Goal: Transaction & Acquisition: Subscribe to service/newsletter

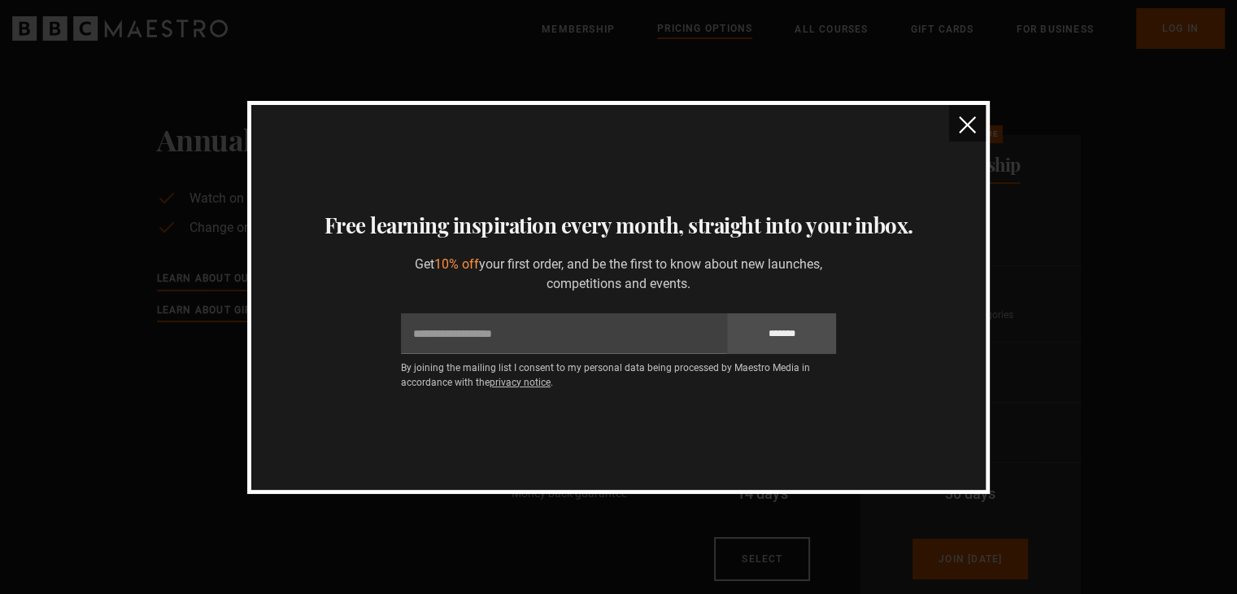
click at [966, 116] on img "close" at bounding box center [967, 124] width 17 height 17
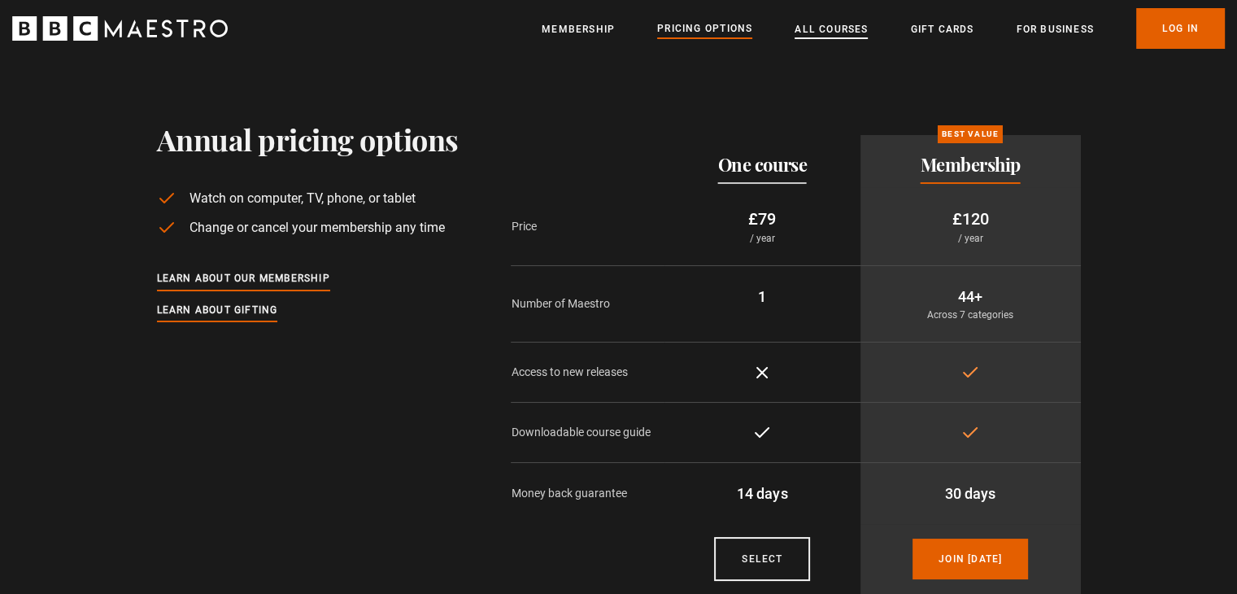
click at [825, 29] on link "All Courses" at bounding box center [831, 29] width 73 height 16
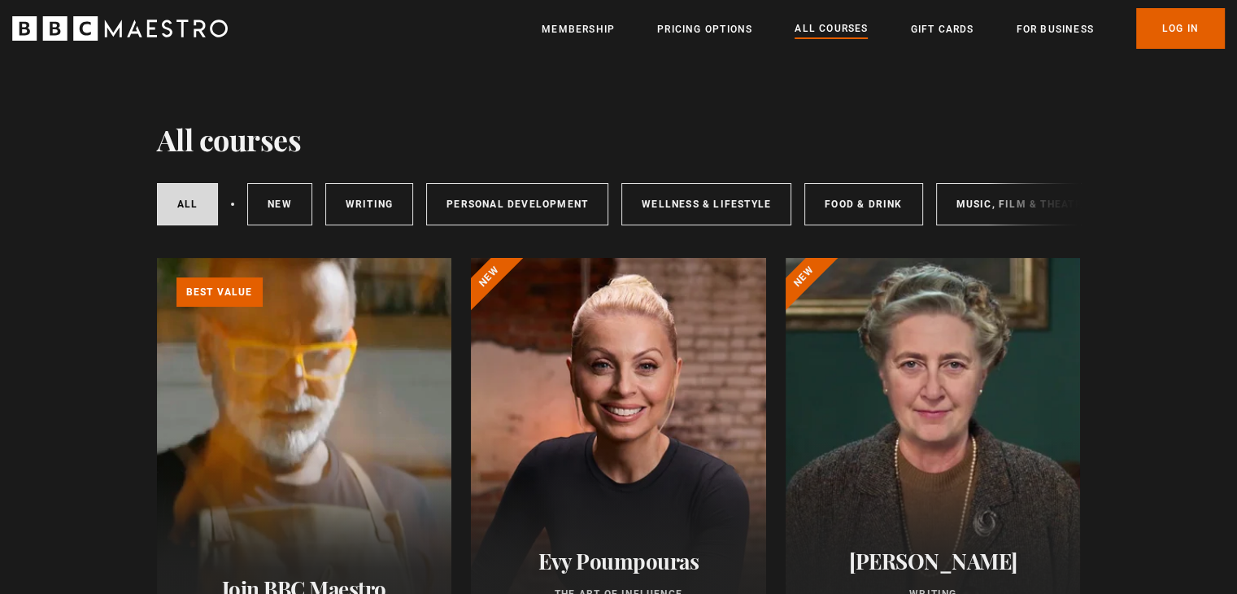
click at [584, 20] on li "Membership" at bounding box center [578, 29] width 73 height 20
click at [584, 27] on link "Membership" at bounding box center [578, 29] width 73 height 16
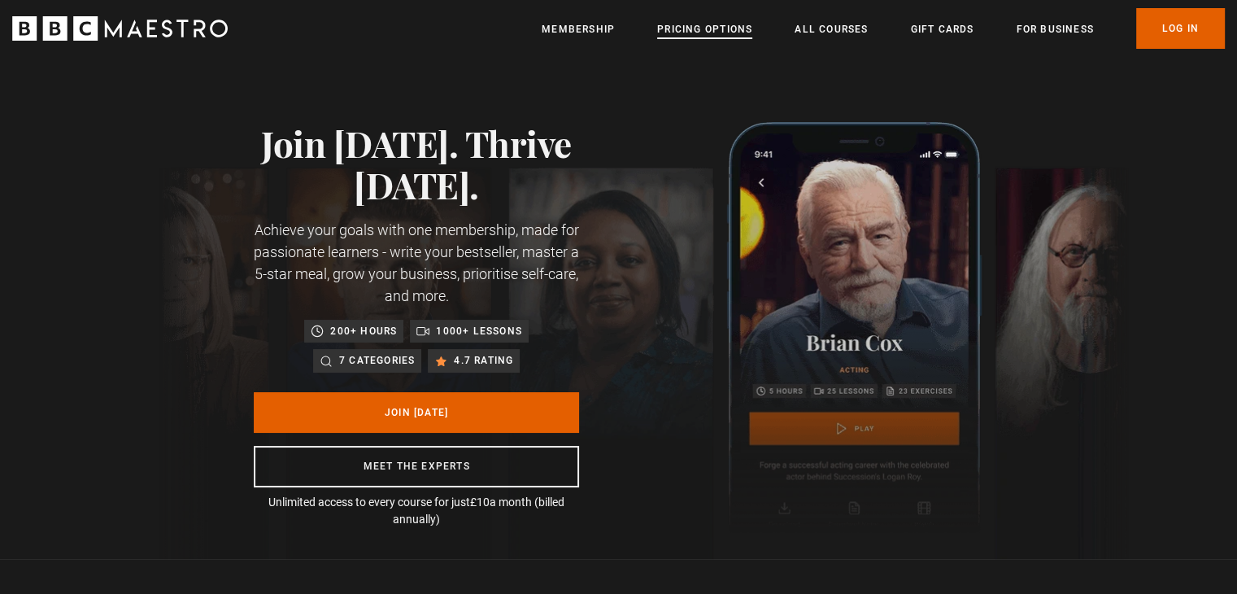
click at [703, 28] on link "Pricing Options" at bounding box center [704, 29] width 95 height 16
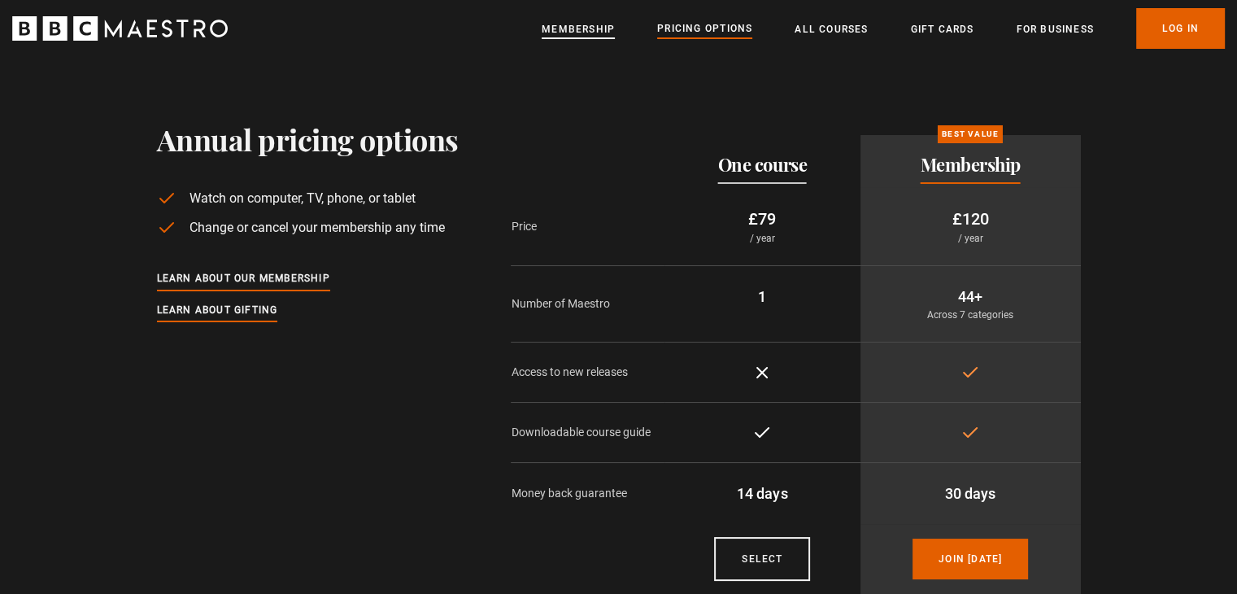
click at [574, 33] on link "Membership" at bounding box center [578, 29] width 73 height 16
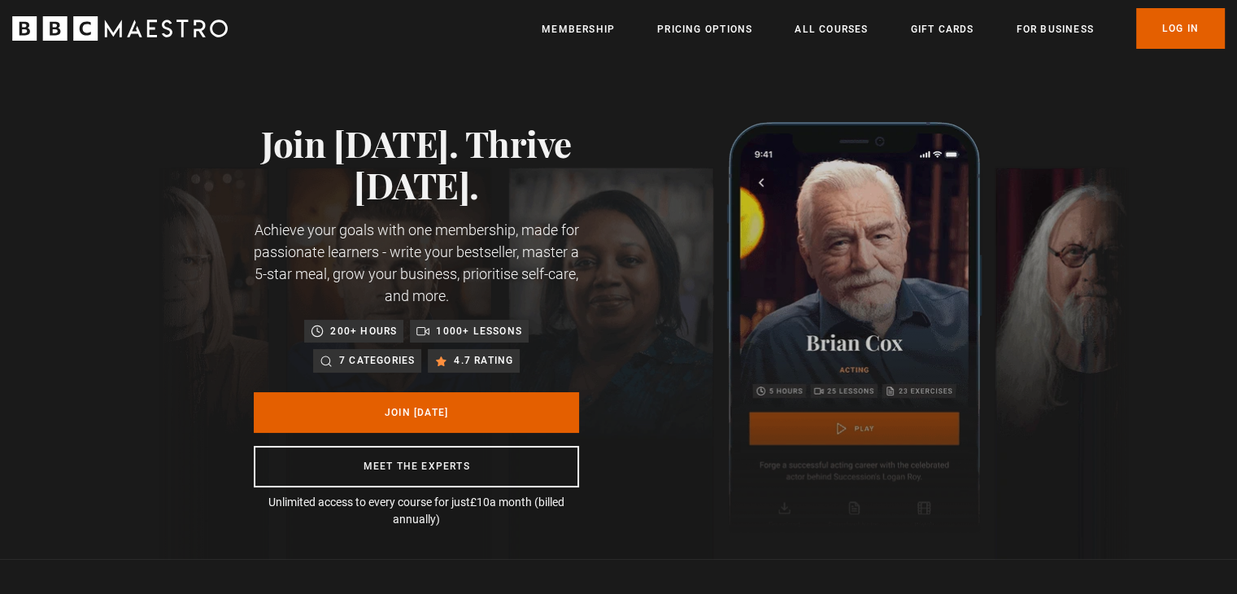
click at [138, 37] on icon "BBC Maestro" at bounding box center [120, 28] width 216 height 24
